Goal: Task Accomplishment & Management: Manage account settings

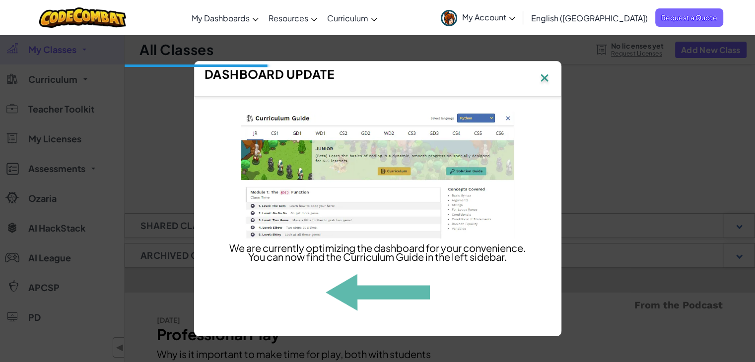
click at [544, 77] on img at bounding box center [544, 78] width 13 height 15
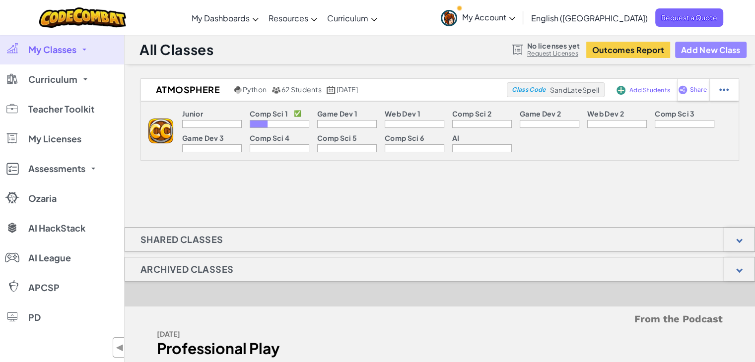
click at [713, 49] on button "Add New Class" at bounding box center [710, 50] width 71 height 16
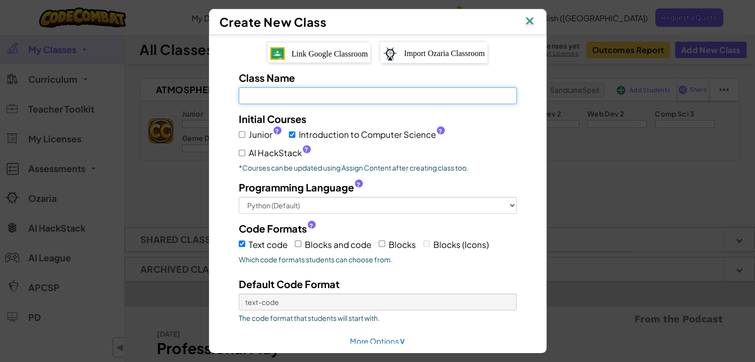
click at [347, 94] on input "Class Name Field is required" at bounding box center [378, 95] width 278 height 17
type input "Fusion"
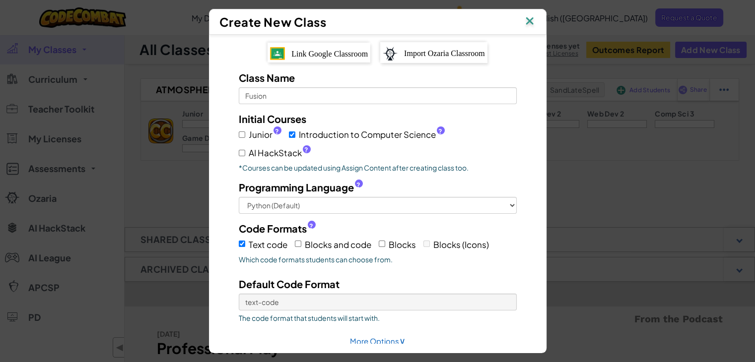
click at [250, 149] on span "AI HackStack ?" at bounding box center [280, 153] width 62 height 14
click at [245, 150] on input "AI HackStack ?" at bounding box center [242, 153] width 6 height 6
checkbox input "true"
click at [242, 132] on label "Junior ?" at bounding box center [260, 135] width 43 height 14
click at [242, 132] on input "Junior ?" at bounding box center [242, 135] width 6 height 6
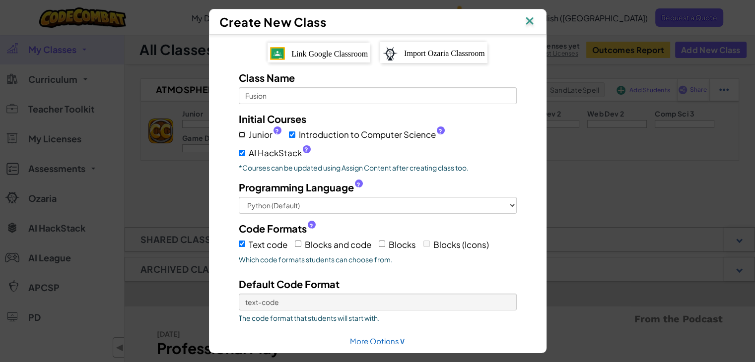
checkbox input "true"
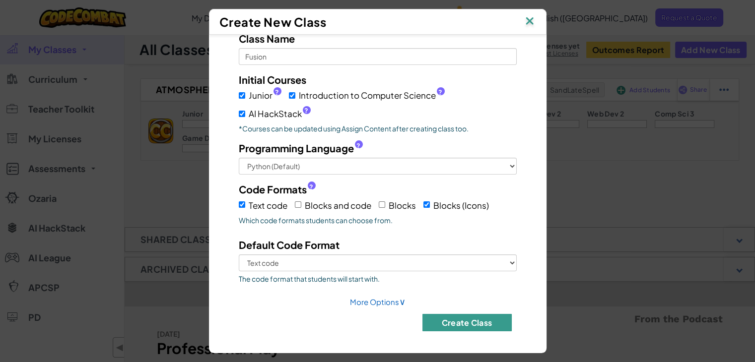
click at [473, 323] on button "Create Class" at bounding box center [466, 322] width 89 height 17
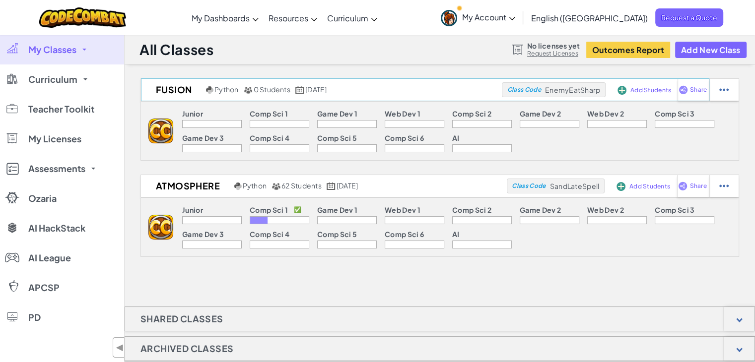
click at [526, 92] on span "Class Code" at bounding box center [524, 90] width 34 height 6
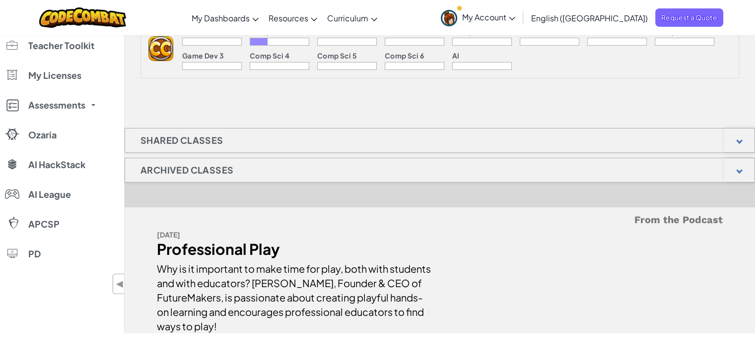
scroll to position [0, 0]
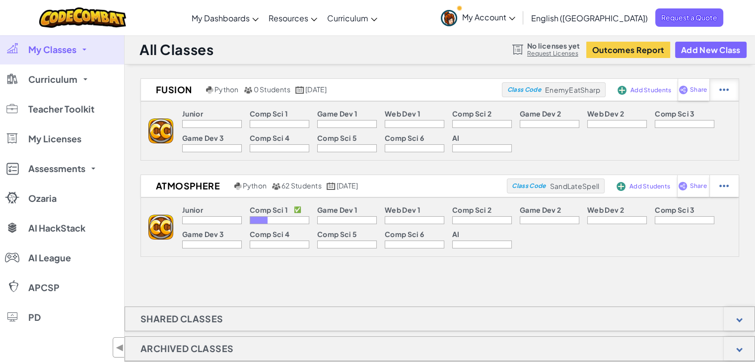
click at [719, 92] on div at bounding box center [723, 90] width 29 height 22
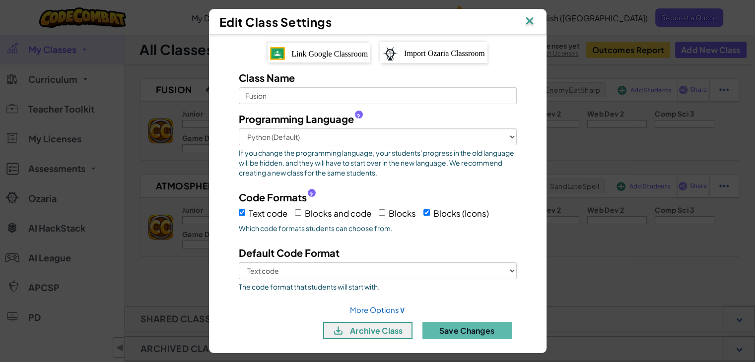
click at [536, 17] on img at bounding box center [529, 21] width 13 height 15
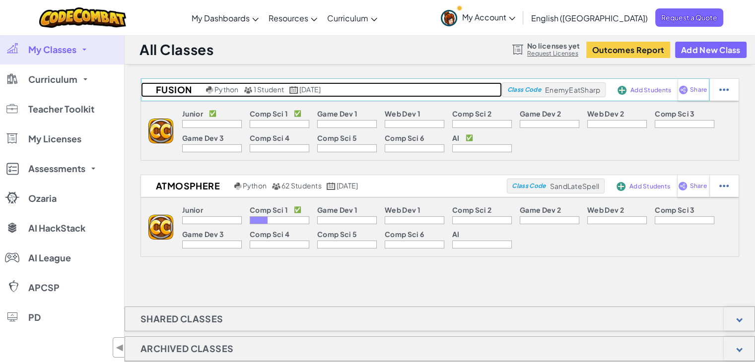
click at [261, 88] on span "1 Student" at bounding box center [269, 89] width 31 height 9
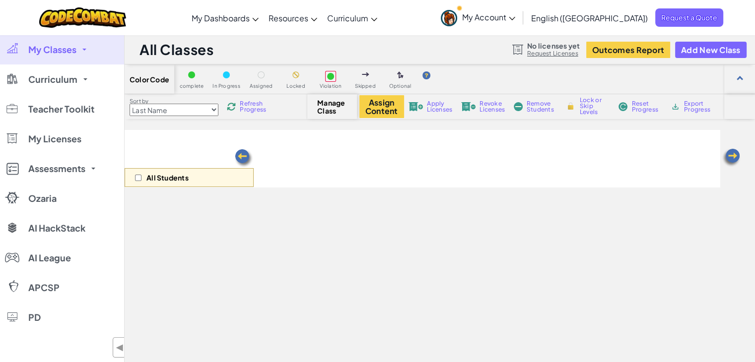
select select "560f1a9f22961295f9427742"
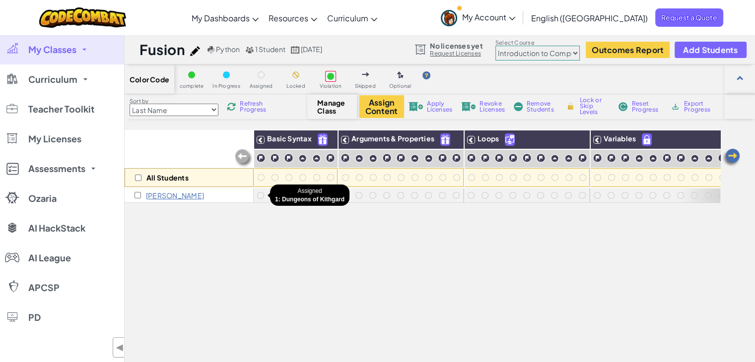
click at [262, 195] on div at bounding box center [260, 195] width 7 height 7
click at [268, 194] on div at bounding box center [275, 196] width 14 height 14
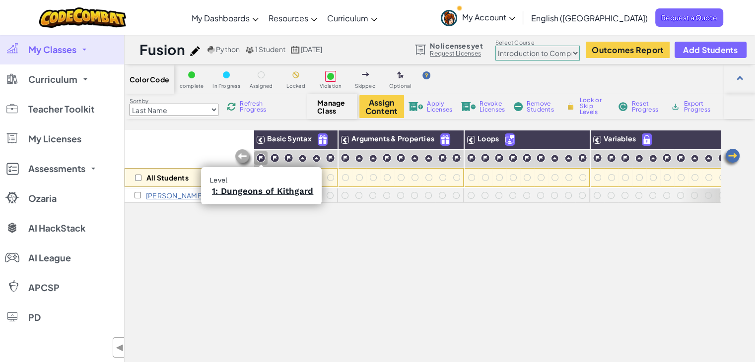
click at [259, 157] on img at bounding box center [260, 157] width 9 height 9
click at [270, 158] on img at bounding box center [274, 157] width 9 height 9
click at [258, 158] on img at bounding box center [260, 157] width 9 height 9
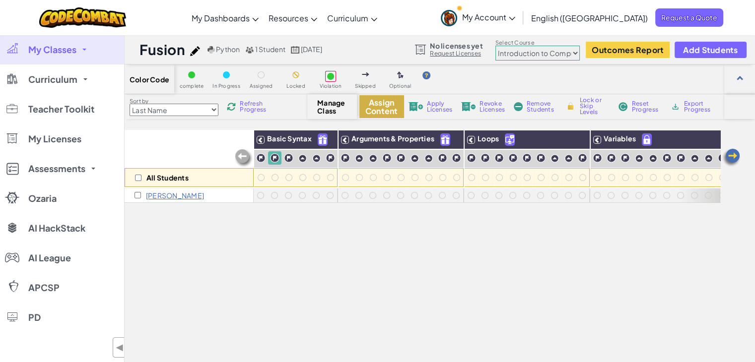
click at [381, 108] on button "Assign Content" at bounding box center [381, 106] width 45 height 23
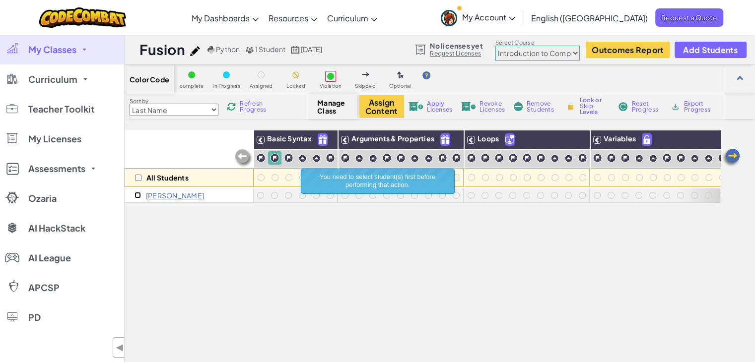
click at [135, 196] on input "checkbox" at bounding box center [138, 195] width 6 height 6
checkbox input "true"
click at [262, 196] on div at bounding box center [260, 195] width 7 height 7
click at [274, 196] on div at bounding box center [274, 195] width 7 height 7
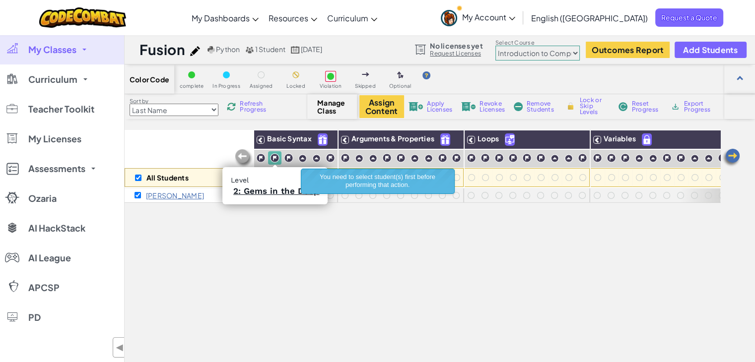
click at [276, 155] on img at bounding box center [274, 157] width 9 height 9
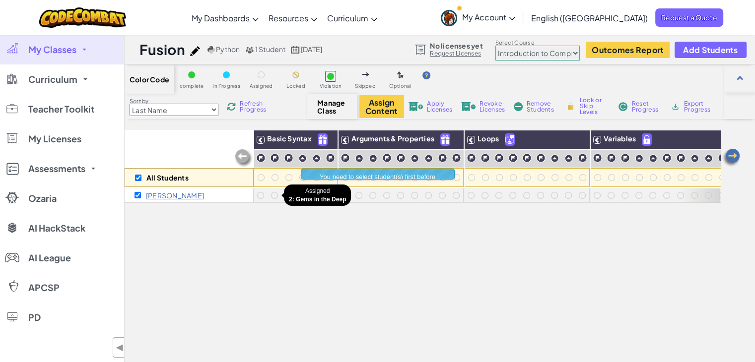
click at [275, 201] on div at bounding box center [275, 196] width 14 height 14
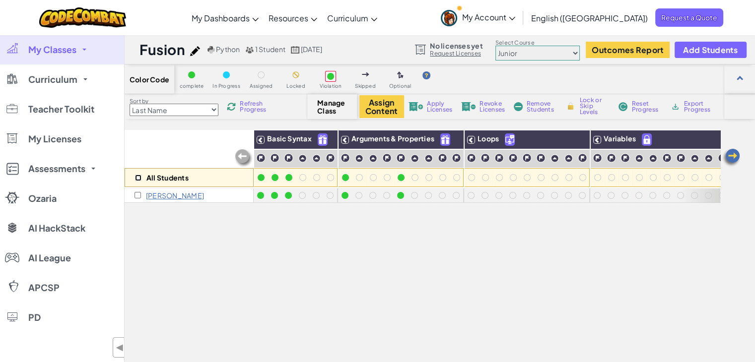
click at [138, 177] on input "checkbox" at bounding box center [138, 178] width 6 height 6
checkbox input "true"
click at [380, 109] on button "Assign Content" at bounding box center [381, 106] width 45 height 23
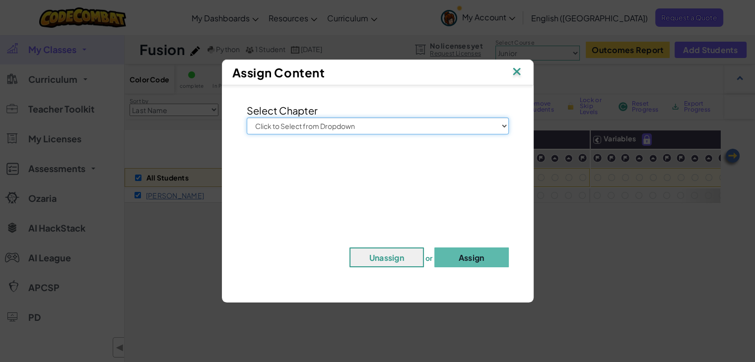
click at [362, 122] on select "Click to Select from Dropdown Junior Introduction to Computer Science Game Deve…" at bounding box center [378, 126] width 262 height 17
click at [247, 118] on select "Click to Select from Dropdown Junior Introduction to Computer Science Game Deve…" at bounding box center [378, 126] width 262 height 17
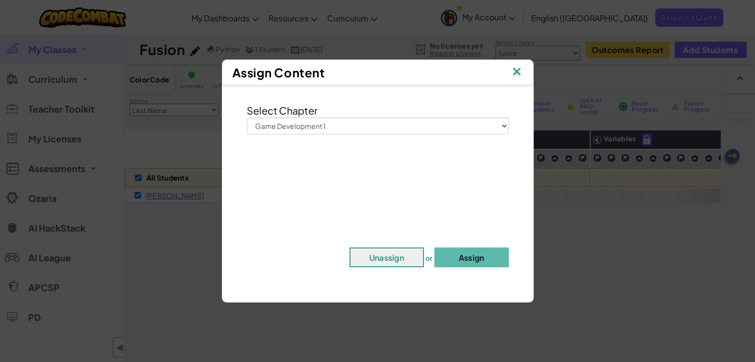
click at [329, 182] on div "Select Chapter Click to Select from Dropdown Junior Introduction to Computer Sc…" at bounding box center [378, 189] width 302 height 198
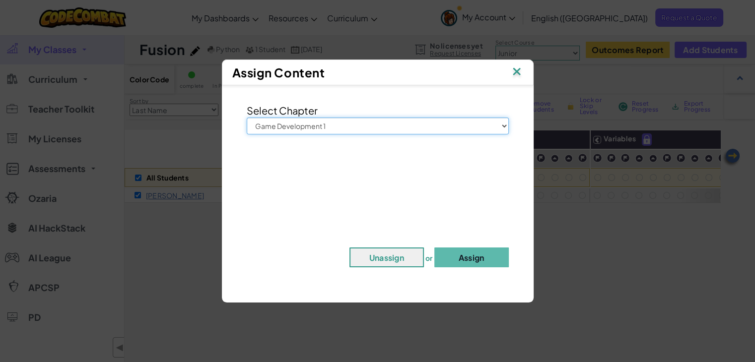
click at [306, 125] on select "Click to Select from Dropdown Junior Introduction to Computer Science Game Deve…" at bounding box center [378, 126] width 262 height 17
select select "Web Development 1"
click at [247, 118] on select "Click to Select from Dropdown Junior Introduction to Computer Science Game Deve…" at bounding box center [378, 126] width 262 height 17
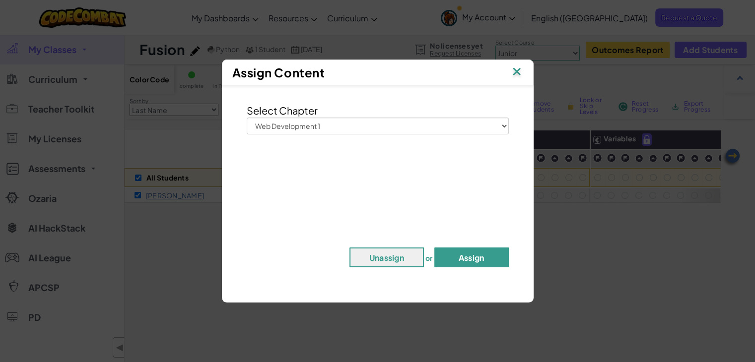
click at [454, 255] on button "Assign" at bounding box center [471, 258] width 74 height 20
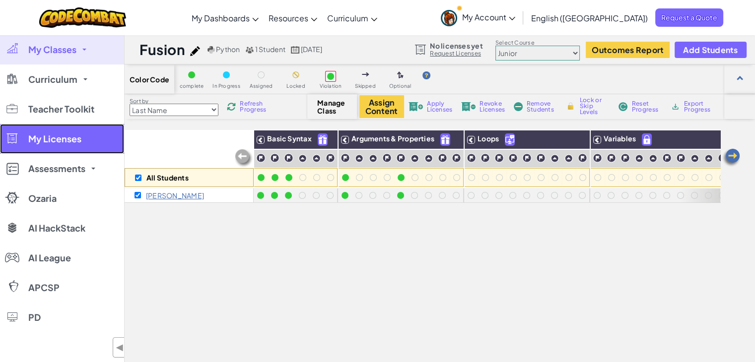
click at [61, 135] on span "My Licenses" at bounding box center [54, 139] width 53 height 9
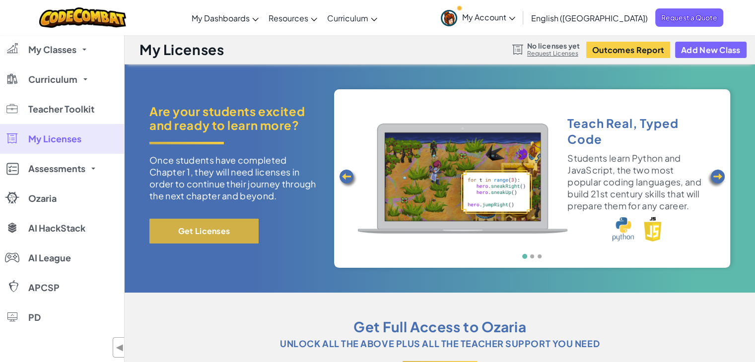
click at [213, 235] on button "Get Licenses" at bounding box center [203, 231] width 109 height 25
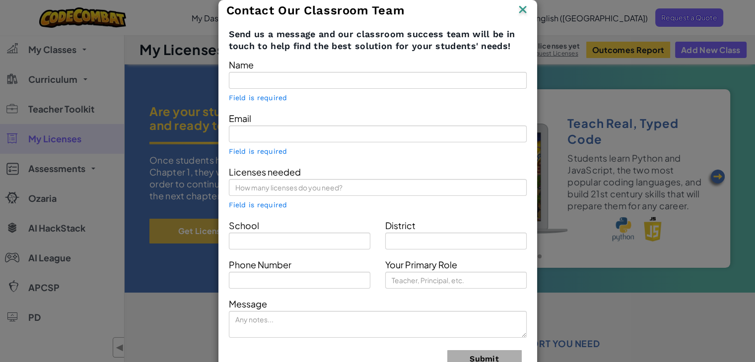
type input "[PERSON_NAME]"
type input "[PERSON_NAME][EMAIL_ADDRESS][PERSON_NAME][DOMAIN_NAME]"
type input "Atmosphere"
type input "Nyc Charter Hs - Aeci"
type input "Teacher"
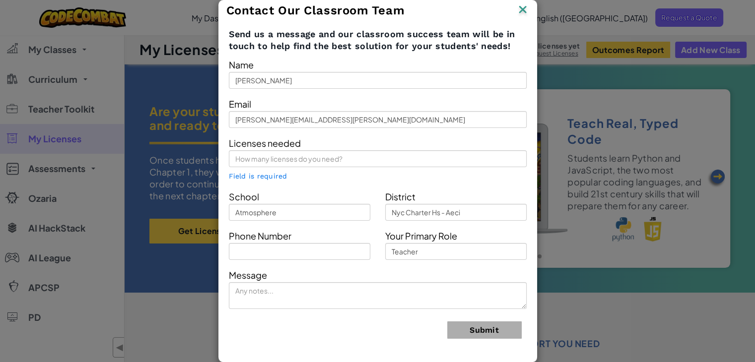
click at [523, 7] on img at bounding box center [522, 10] width 13 height 15
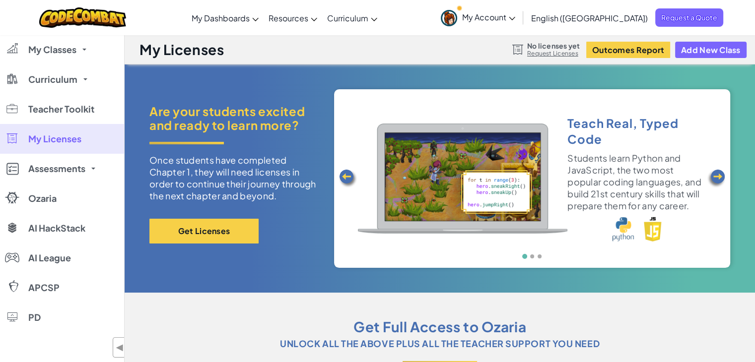
click at [544, 56] on link "Request Licenses" at bounding box center [553, 54] width 53 height 8
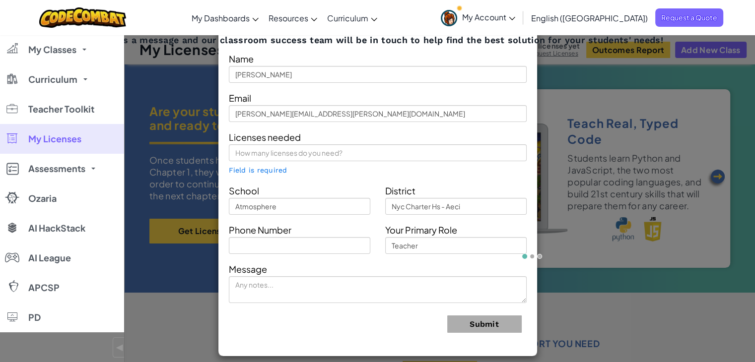
click at [688, 232] on div "Contact Our Classroom Team Send us a message and our classroom success team wil…" at bounding box center [377, 181] width 755 height 362
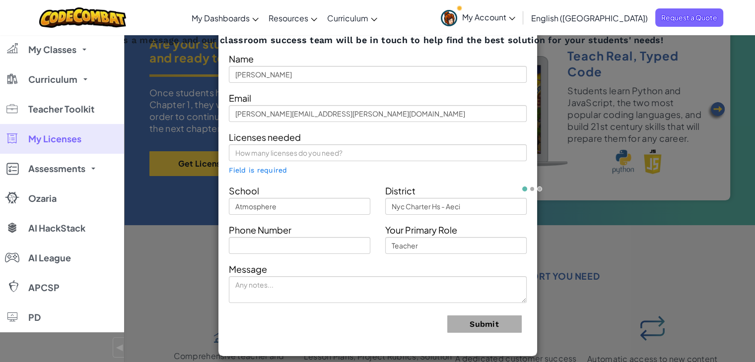
scroll to position [71, 0]
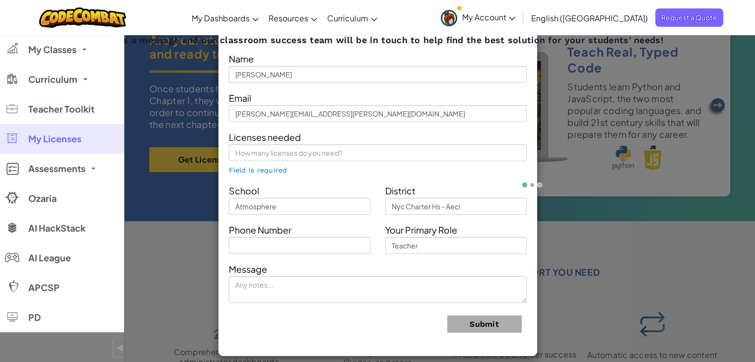
click at [658, 149] on div "Contact Our Classroom Team Send us a message and our classroom success team wil…" at bounding box center [377, 181] width 755 height 362
click at [665, 105] on div "Contact Our Classroom Team Send us a message and our classroom success team wil…" at bounding box center [377, 181] width 755 height 362
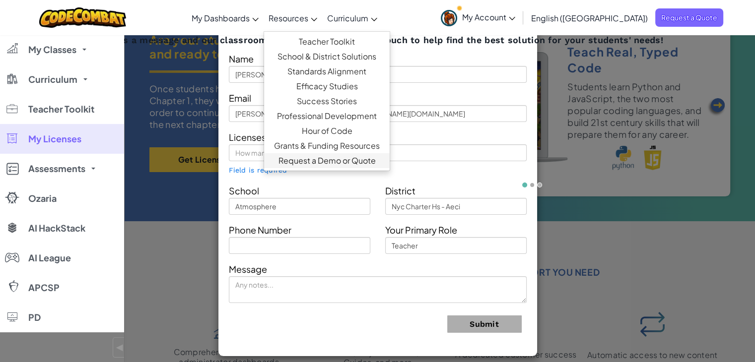
scroll to position [0, 0]
